Goal: Task Accomplishment & Management: Manage account settings

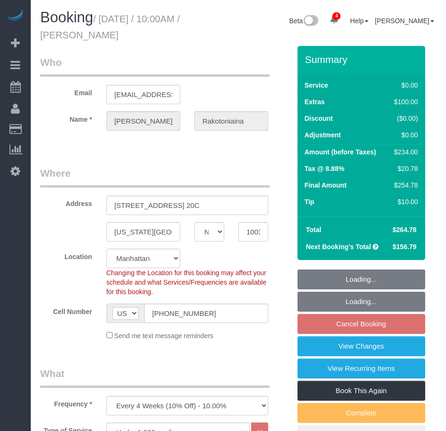
select select "NY"
select select "1"
select select "spot3"
select select "number:57"
select select "number:73"
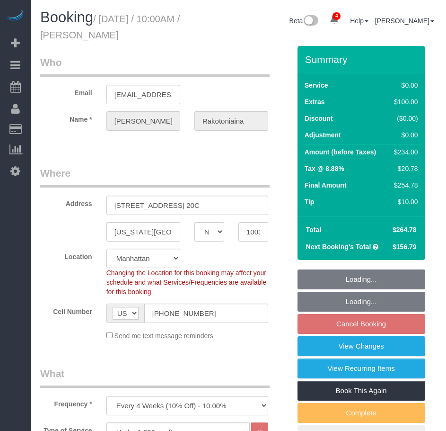
select select "number:15"
select select "number:5"
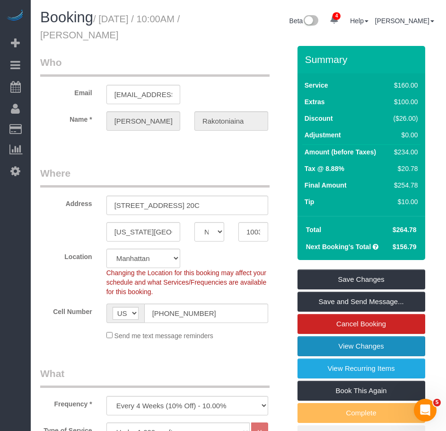
click at [364, 350] on link "View Changes" at bounding box center [362, 346] width 128 height 20
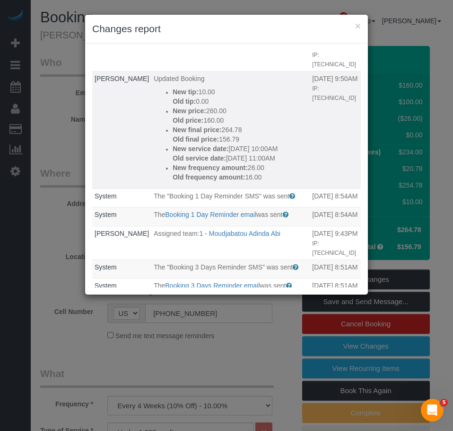
scroll to position [95, 0]
drag, startPoint x: 183, startPoint y: 220, endPoint x: 161, endPoint y: 89, distance: 132.9
click at [161, 89] on td "Updated Booking New tip: 10.00 Old tip: 0.00 New price: 260.00 Old price: 160.00" at bounding box center [230, 129] width 159 height 117
copy div "New tip: 10.00 Old tip: 0.00 New price: 260.00 Old price: 160.00 New final pric…"
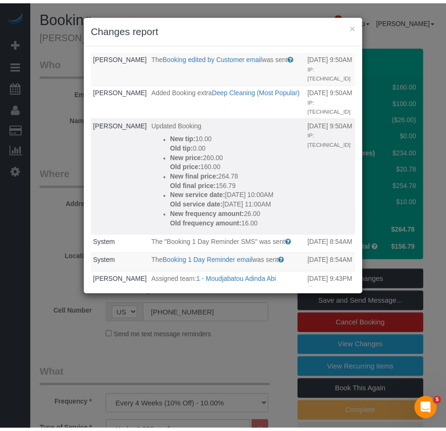
scroll to position [0, 0]
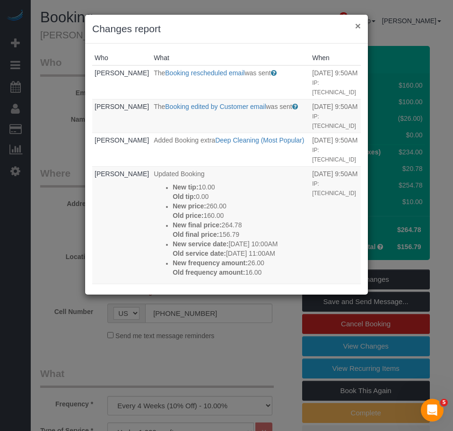
click at [356, 27] on button "×" at bounding box center [358, 26] width 6 height 10
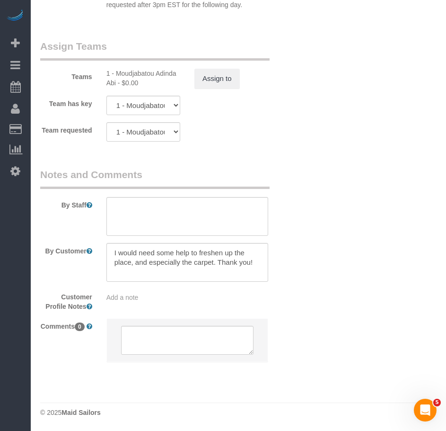
scroll to position [1283, 0]
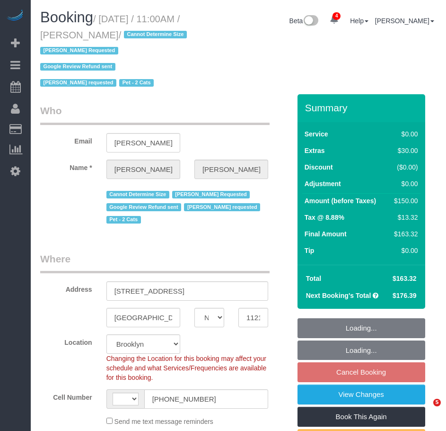
select select "NY"
select select "object:791"
select select "string:[GEOGRAPHIC_DATA]"
select select "spot4"
select select "number:89"
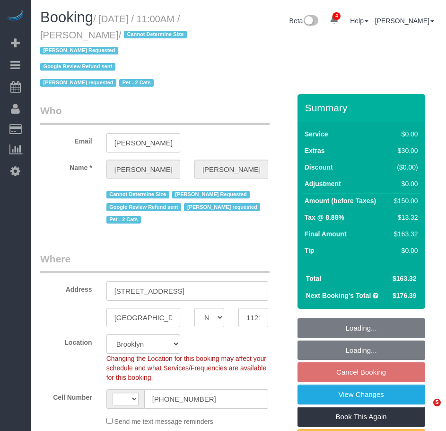
select select "number:90"
select select "number:14"
select select "number:5"
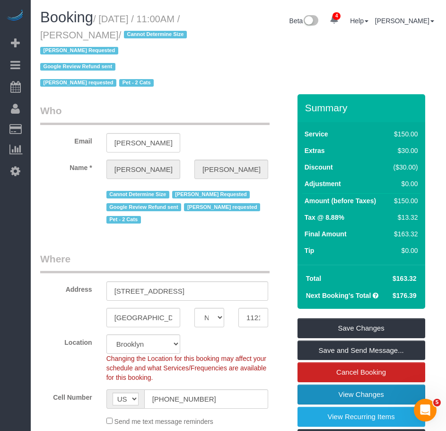
click at [351, 396] on link "View Changes" at bounding box center [362, 394] width 128 height 20
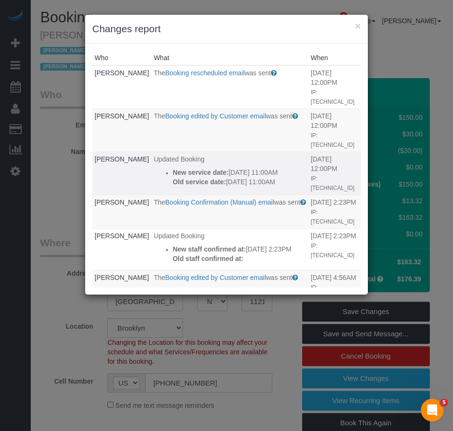
drag, startPoint x: 284, startPoint y: 164, endPoint x: 158, endPoint y: 158, distance: 125.6
click at [173, 168] on li "New service date: 09/29/2025 11:00AM Old service date: 09/22/2025 11:00AM" at bounding box center [239, 177] width 133 height 19
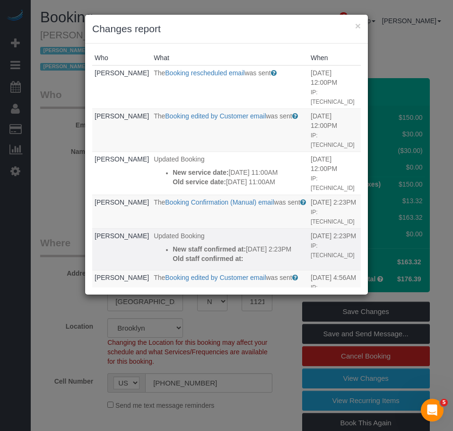
copy div "New service date: 09/29/2025 11:00AM Old service date: 09/22/2025 11:00AM"
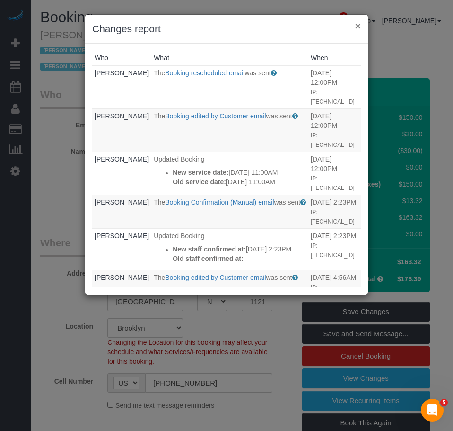
click at [357, 24] on button "×" at bounding box center [358, 26] width 6 height 10
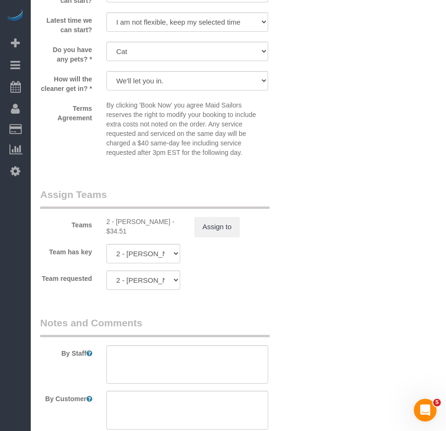
scroll to position [1231, 0]
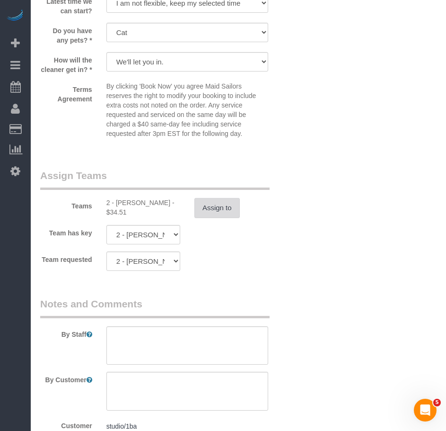
click at [227, 218] on button "Assign to" at bounding box center [217, 208] width 45 height 20
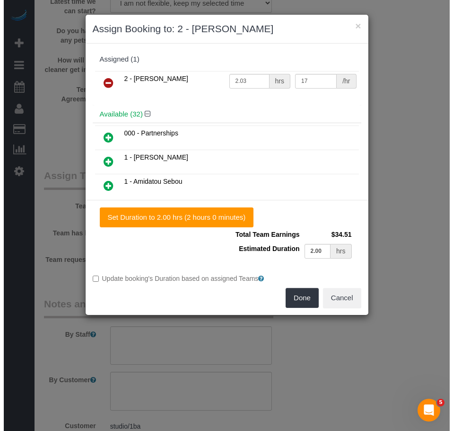
scroll to position [1228, 0]
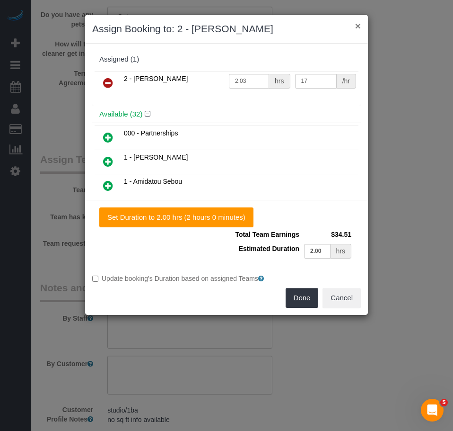
click at [359, 29] on button "×" at bounding box center [358, 26] width 6 height 10
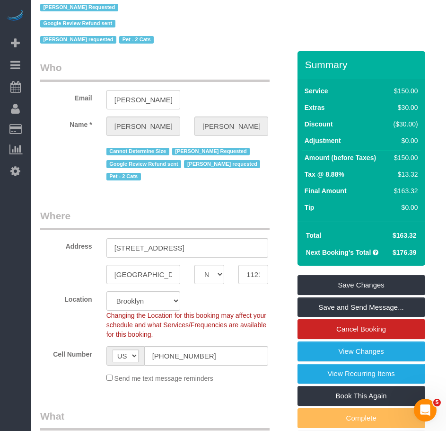
scroll to position [0, 0]
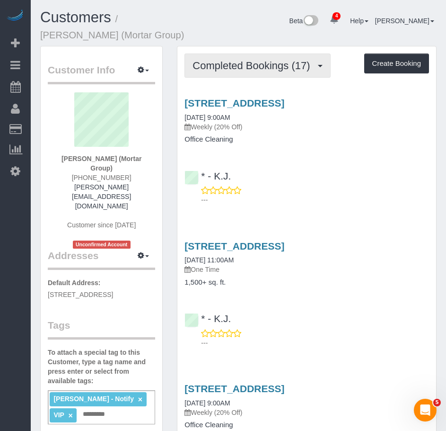
click at [228, 67] on span "Completed Bookings (17)" at bounding box center [254, 66] width 122 height 12
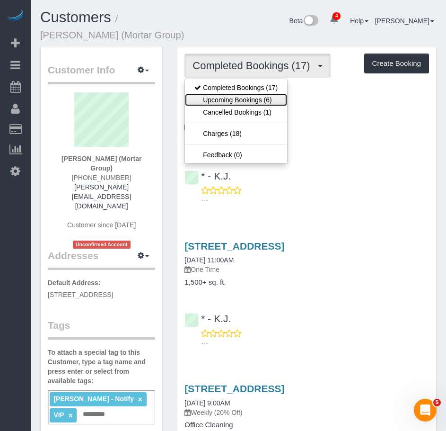
click at [218, 97] on link "Upcoming Bookings (6)" at bounding box center [236, 100] width 102 height 12
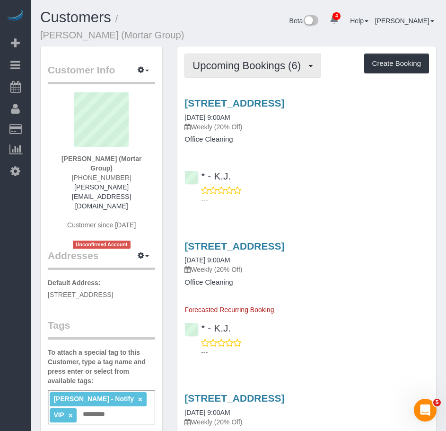
click at [219, 67] on span "Upcoming Bookings (6)" at bounding box center [249, 66] width 113 height 12
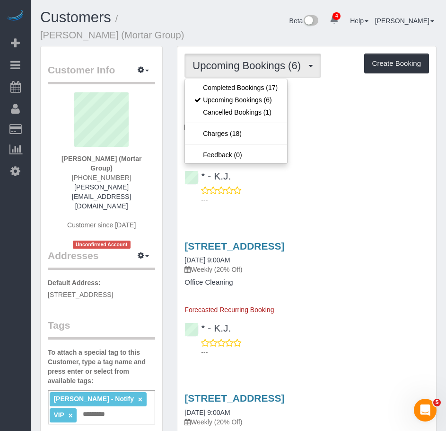
click at [346, 142] on div "346 Metropolitan Ave, 2nd Floor, Brooklyn, NY 11211 08/28/2025 9:00AM Weekly (2…" at bounding box center [306, 121] width 259 height 46
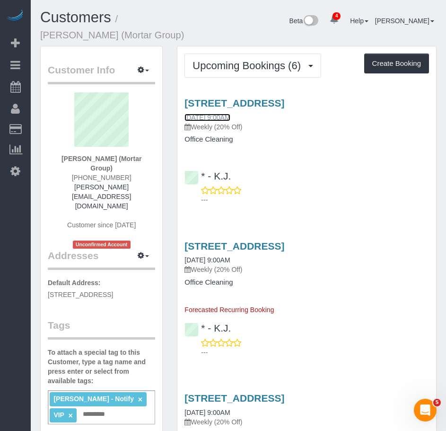
click at [224, 121] on link "08/28/2025 9:00AM" at bounding box center [207, 118] width 45 height 8
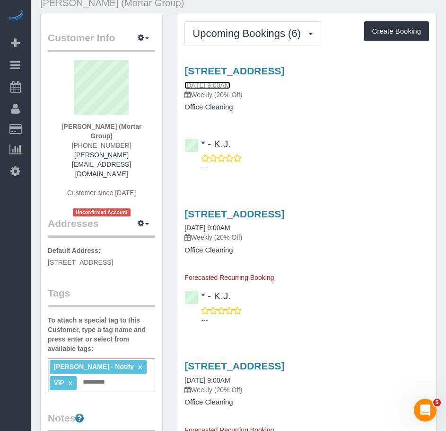
scroll to position [47, 0]
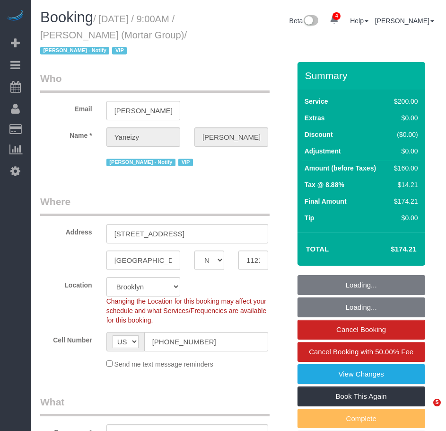
select select "NY"
select select "150"
select select "string:stripe-pm_1RNxVG4VGloSiKo7QUT6i4DB"
select select "spot1"
select select "number:56"
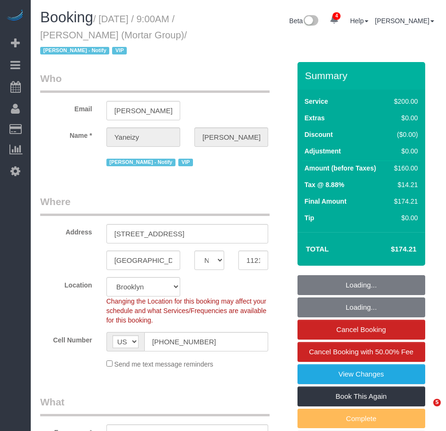
select select "number:79"
select select "number:15"
select select "number:7"
click at [71, 50] on small "/ August 28, 2025 / 9:00AM / Yaneizy Castillo (Mortar Group) / Jacky Xu - Notif…" at bounding box center [113, 35] width 147 height 43
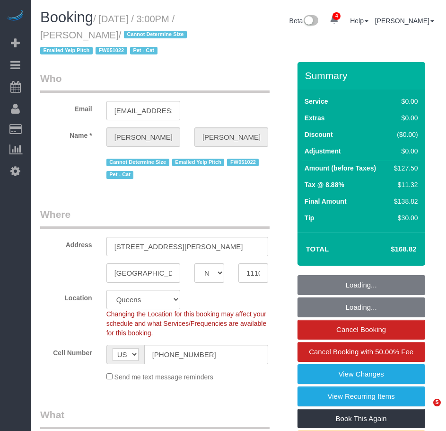
select select "NY"
select select "number:89"
select select "number:90"
select select "number:14"
select select "number:6"
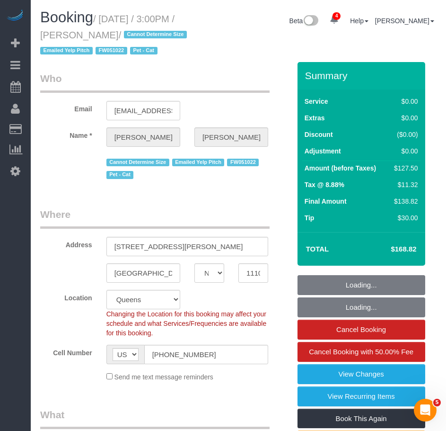
select select "spot1"
select select "1"
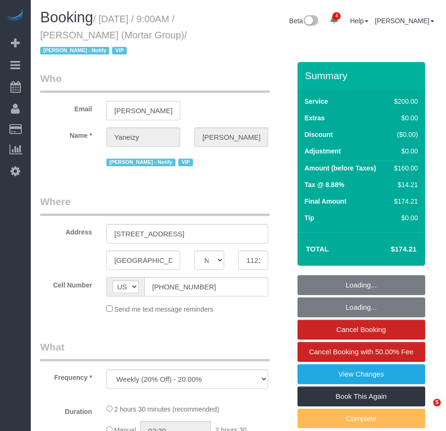
select select "NY"
select select "string:stripe-pm_1RNxVG4VGloSiKo7QUT6i4DB"
select select "150"
select select "spot1"
select select "number:56"
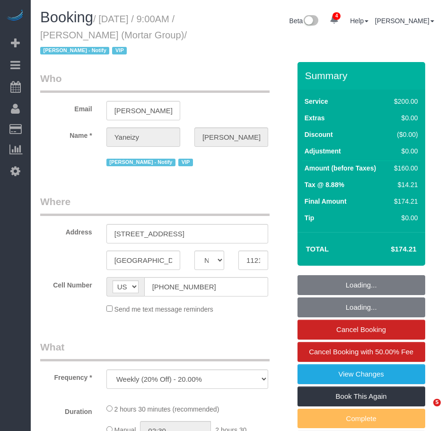
select select "number:79"
select select "number:15"
select select "number:7"
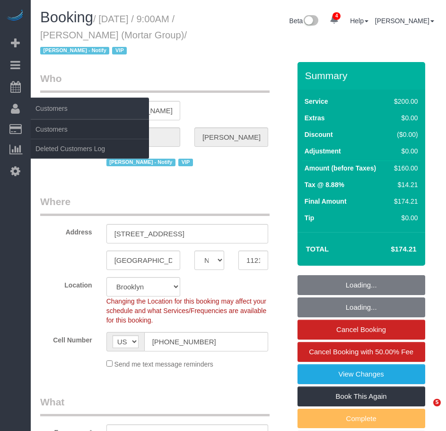
select select "object:1277"
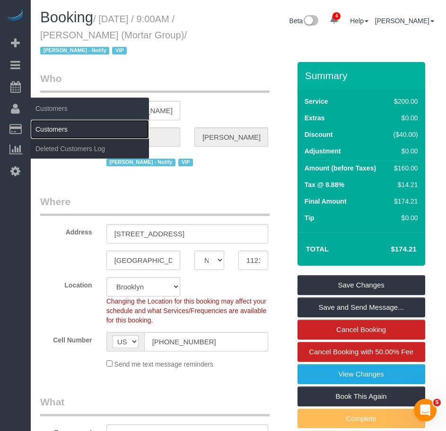
click at [48, 130] on link "Customers" at bounding box center [90, 129] width 118 height 19
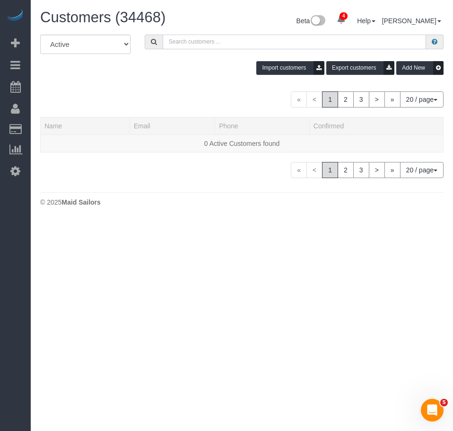
click at [185, 44] on input "text" at bounding box center [295, 42] width 264 height 15
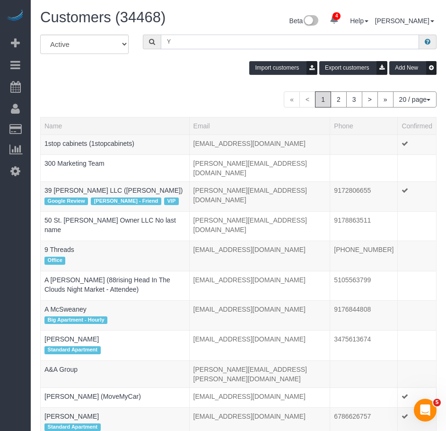
drag, startPoint x: 188, startPoint y: 43, endPoint x: 152, endPoint y: 43, distance: 36.0
click at [152, 43] on div "Y" at bounding box center [290, 42] width 294 height 15
paste input "aneizy"
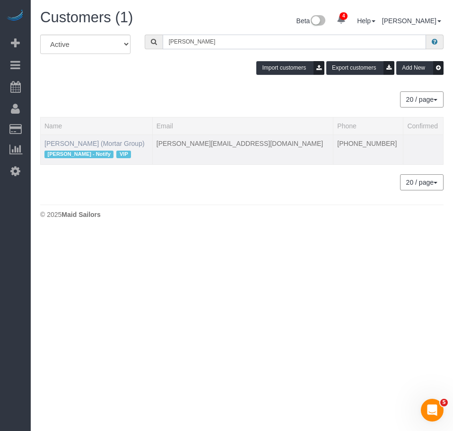
type input "Yaneizy Castillo"
click at [110, 146] on link "Yaneizy Castillo (Mortar Group)" at bounding box center [94, 144] width 100 height 8
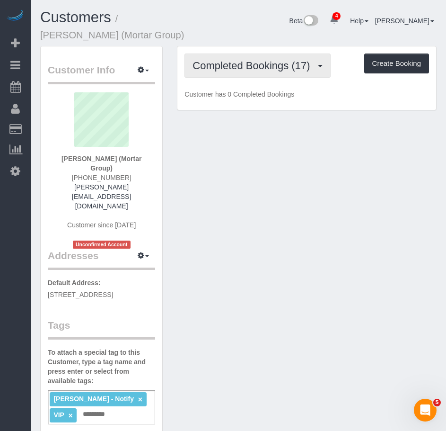
click at [247, 70] on span "Completed Bookings (17)" at bounding box center [254, 66] width 122 height 12
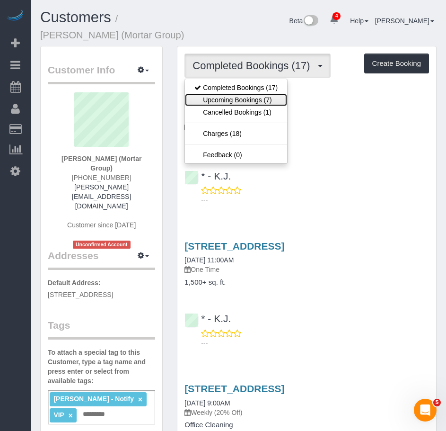
click at [243, 101] on link "Upcoming Bookings (7)" at bounding box center [236, 100] width 102 height 12
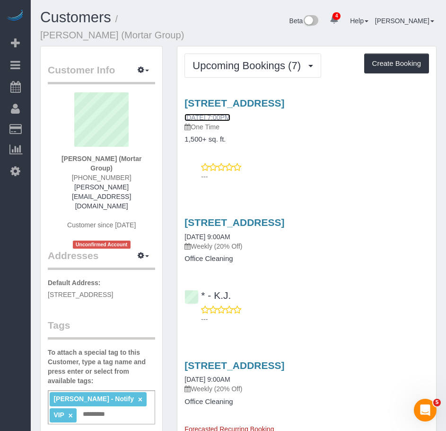
click at [207, 117] on link "08/27/2025 7:00PM" at bounding box center [207, 118] width 45 height 8
click at [208, 240] on link "08/28/2025 9:00AM" at bounding box center [207, 237] width 45 height 8
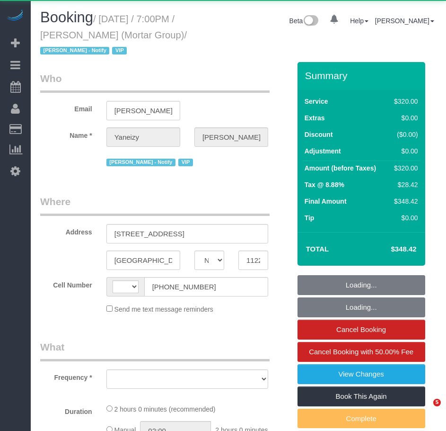
select select "NY"
select select "string:[GEOGRAPHIC_DATA]"
select select "object:411"
select select "number:89"
select select "number:90"
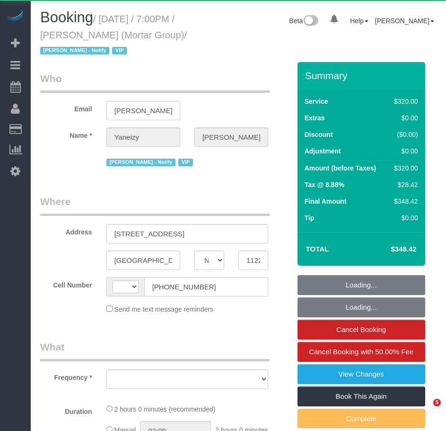
select select "number:15"
select select "number:7"
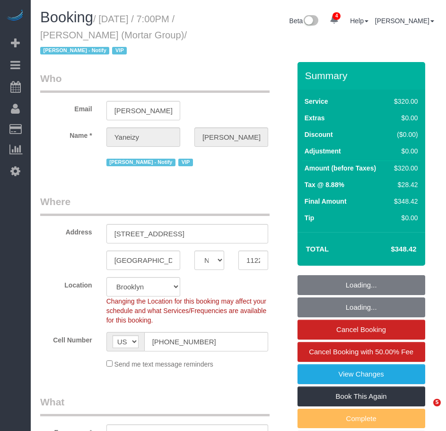
select select "object:1276"
select select "string:stripe-pm_1S0pHZ4VGloSiKo7bXItwSkM"
select select "spot1"
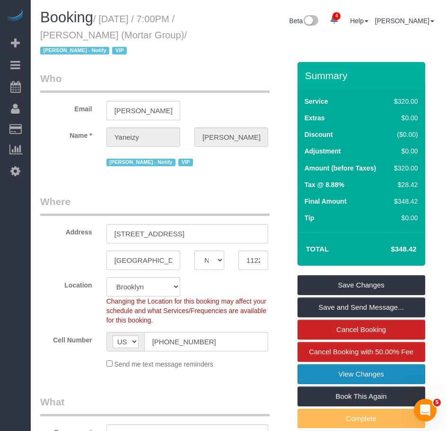
click at [309, 372] on link "View Changes" at bounding box center [362, 374] width 128 height 20
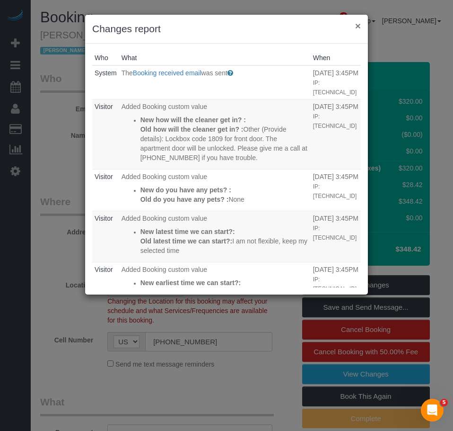
click at [357, 26] on button "×" at bounding box center [358, 26] width 6 height 10
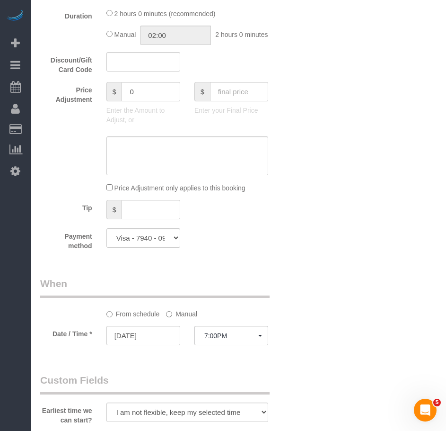
scroll to position [568, 0]
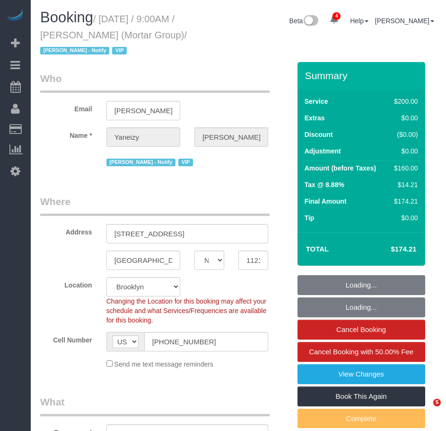
select select "NY"
select select "150"
select select "string:stripe-pm_1RNxVG4VGloSiKo7QUT6i4DB"
select select "spot1"
select select "number:56"
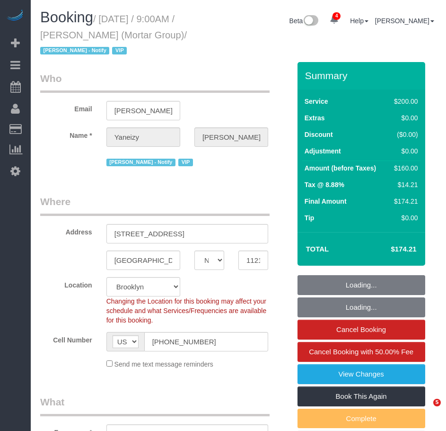
select select "number:79"
select select "number:15"
select select "number:7"
